Goal: Navigation & Orientation: Find specific page/section

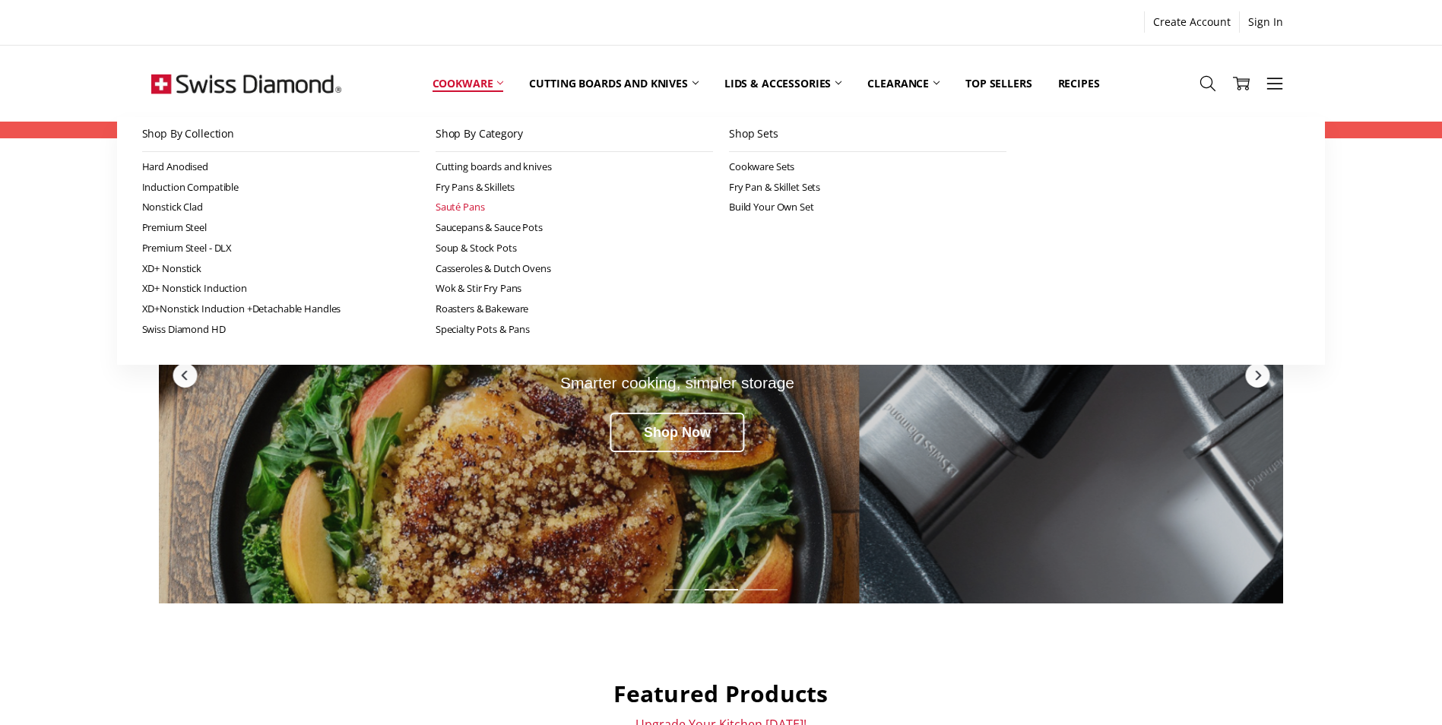
click at [456, 212] on link "Sauté Pans" at bounding box center [574, 207] width 277 height 21
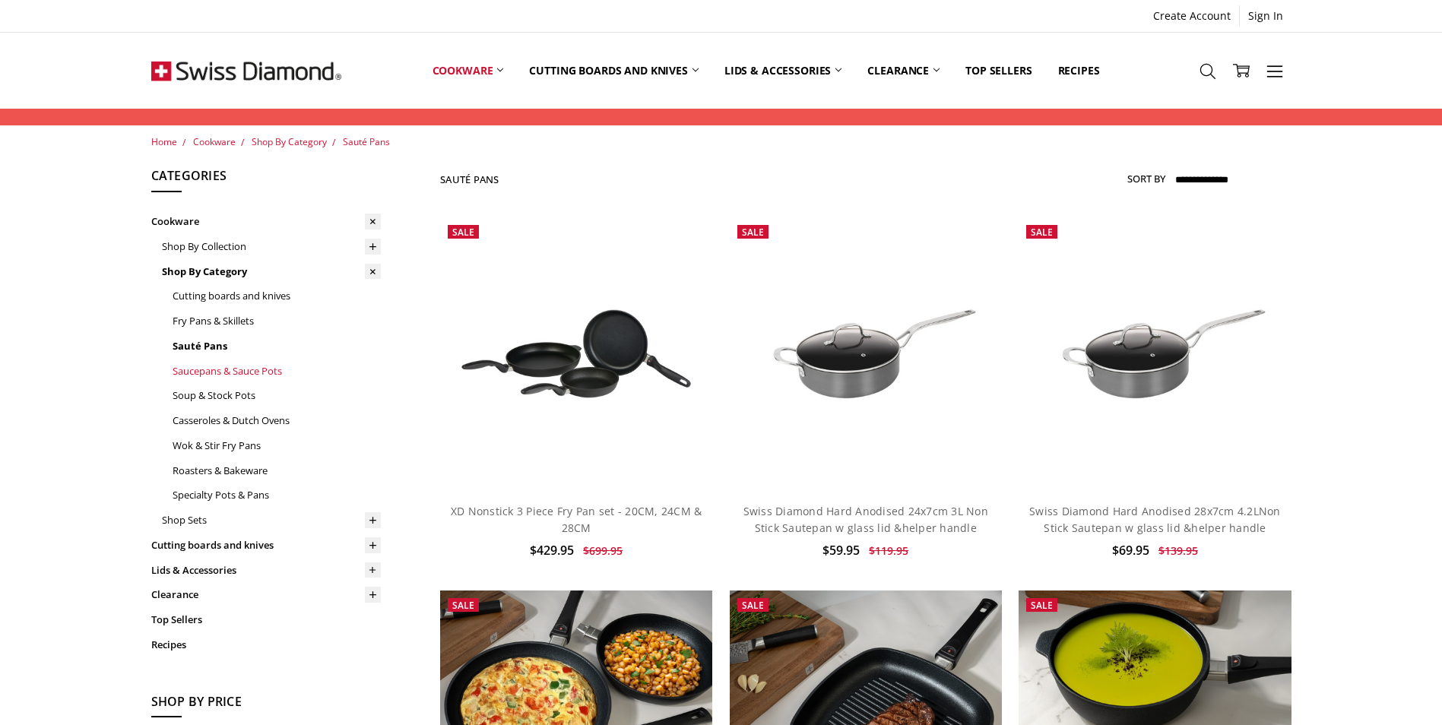
click at [250, 373] on link "Saucepans & Sauce Pots" at bounding box center [277, 371] width 208 height 25
